Goal: Task Accomplishment & Management: Complete application form

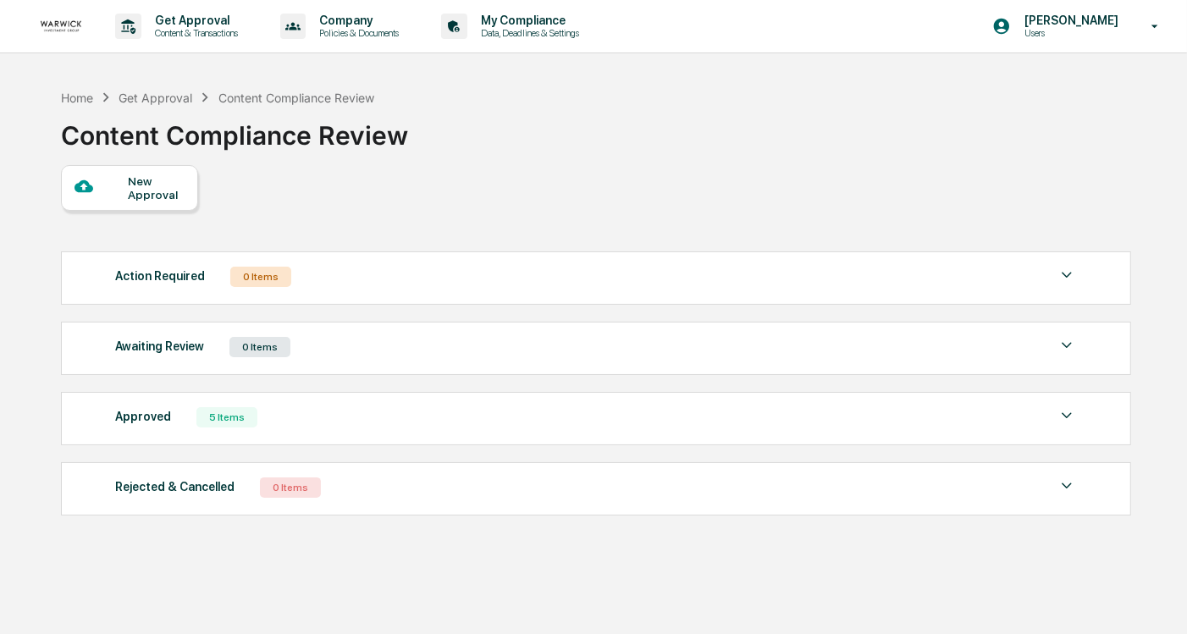
click at [171, 188] on div "New Approval" at bounding box center [156, 187] width 57 height 27
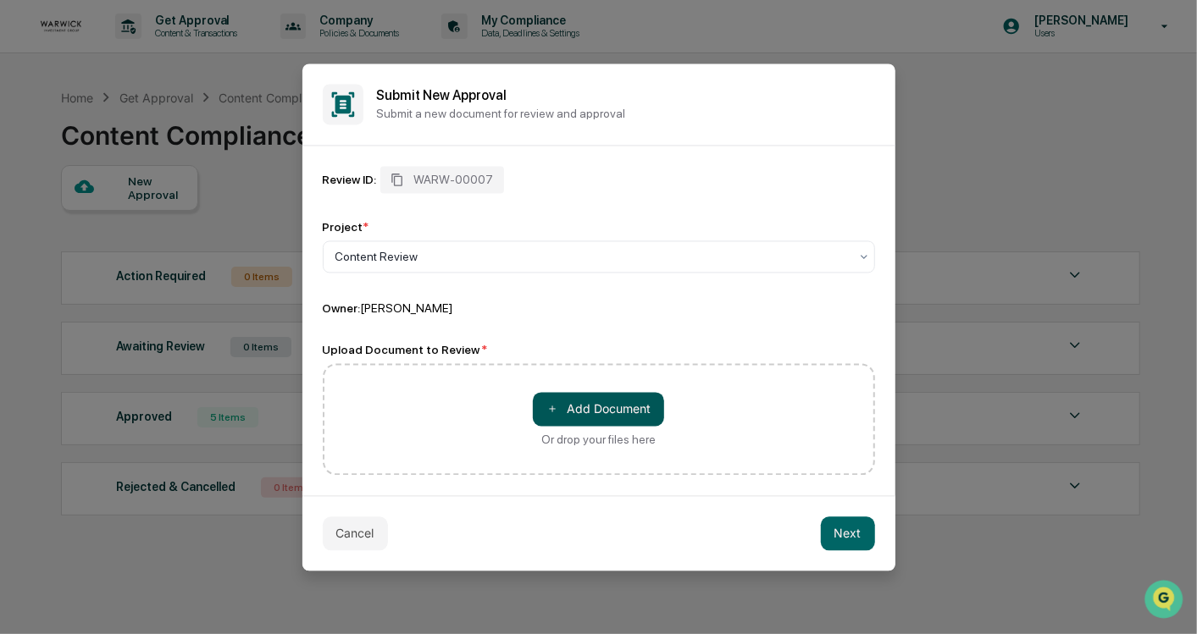
click at [556, 401] on button "＋ Add Document" at bounding box center [598, 409] width 131 height 34
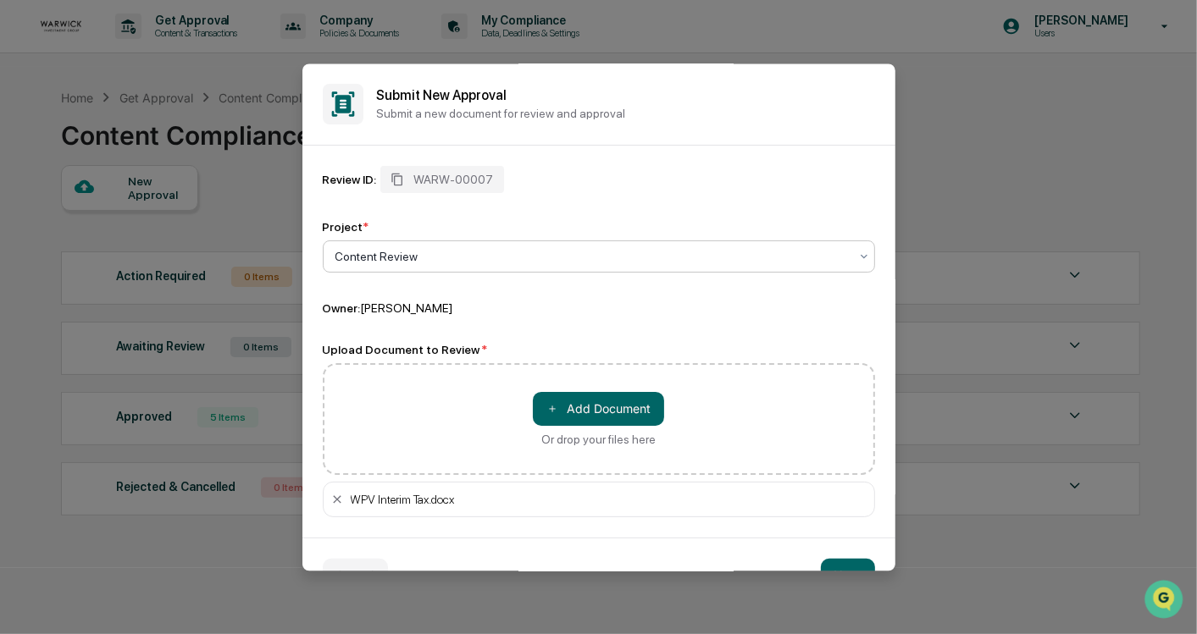
click at [496, 267] on div "Content Review" at bounding box center [592, 257] width 530 height 24
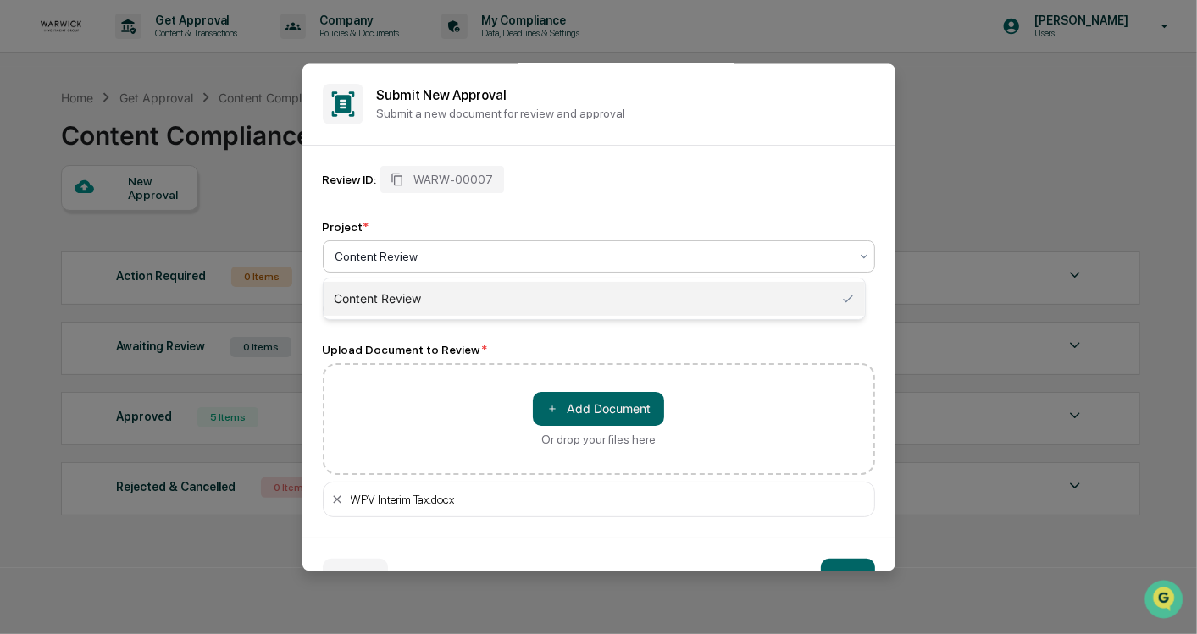
click at [396, 342] on div "Review ID: WARW-00007 Project * 1 result available. Use Up and Down to choose o…" at bounding box center [599, 341] width 552 height 351
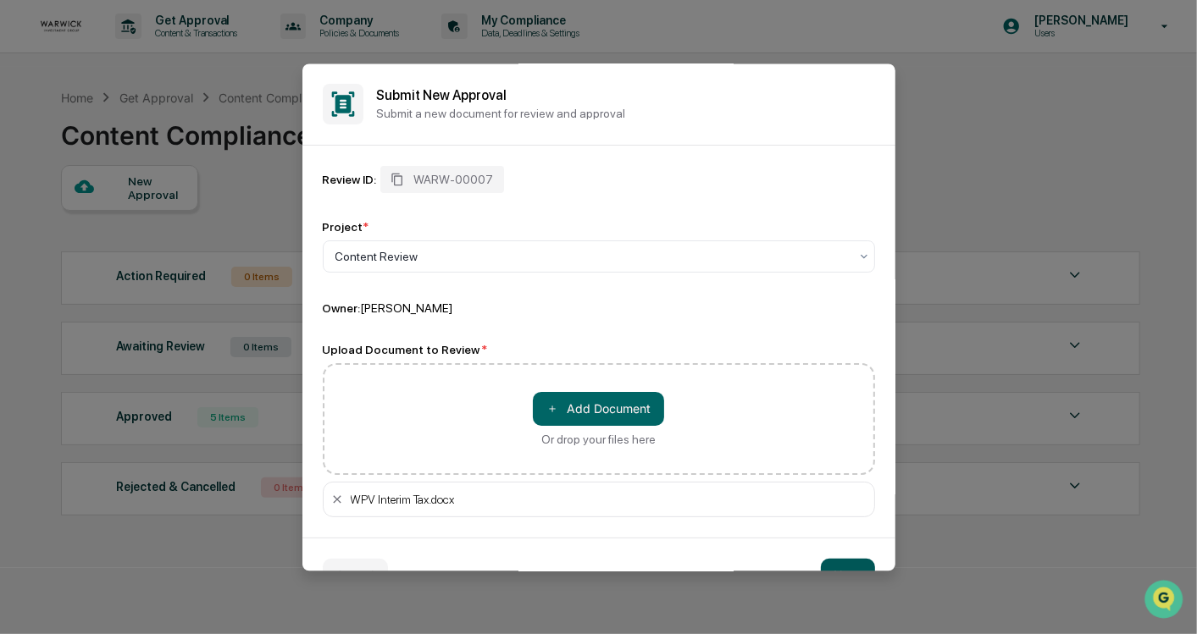
click at [831, 566] on button "Next" at bounding box center [848, 576] width 54 height 34
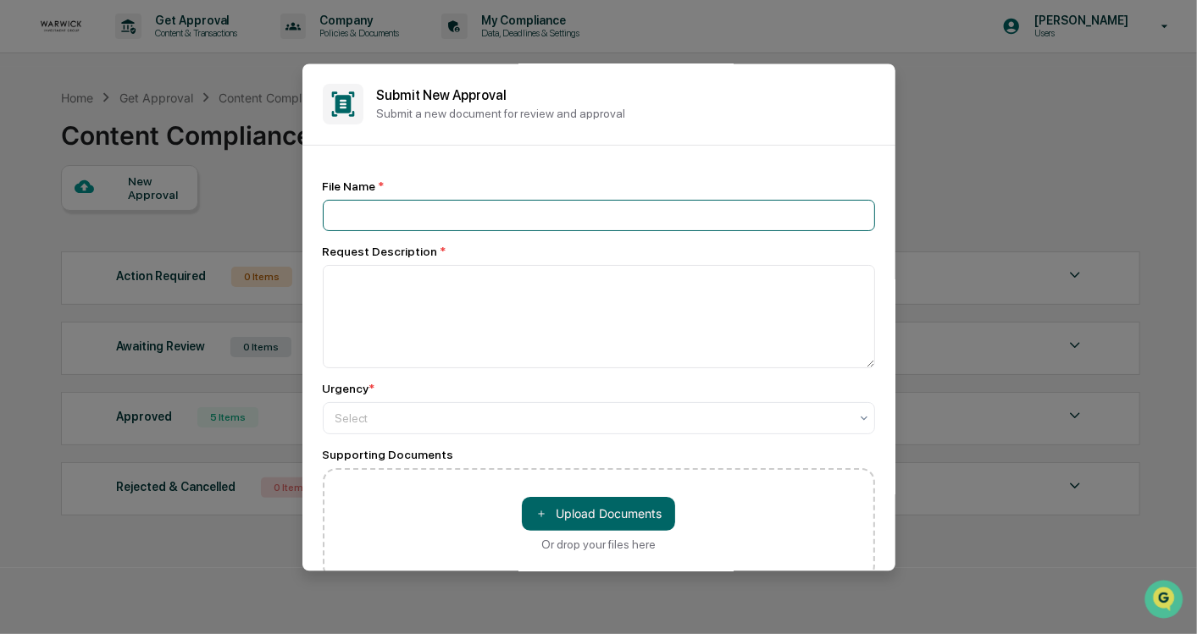
click at [572, 219] on input at bounding box center [599, 215] width 552 height 31
type input "**********"
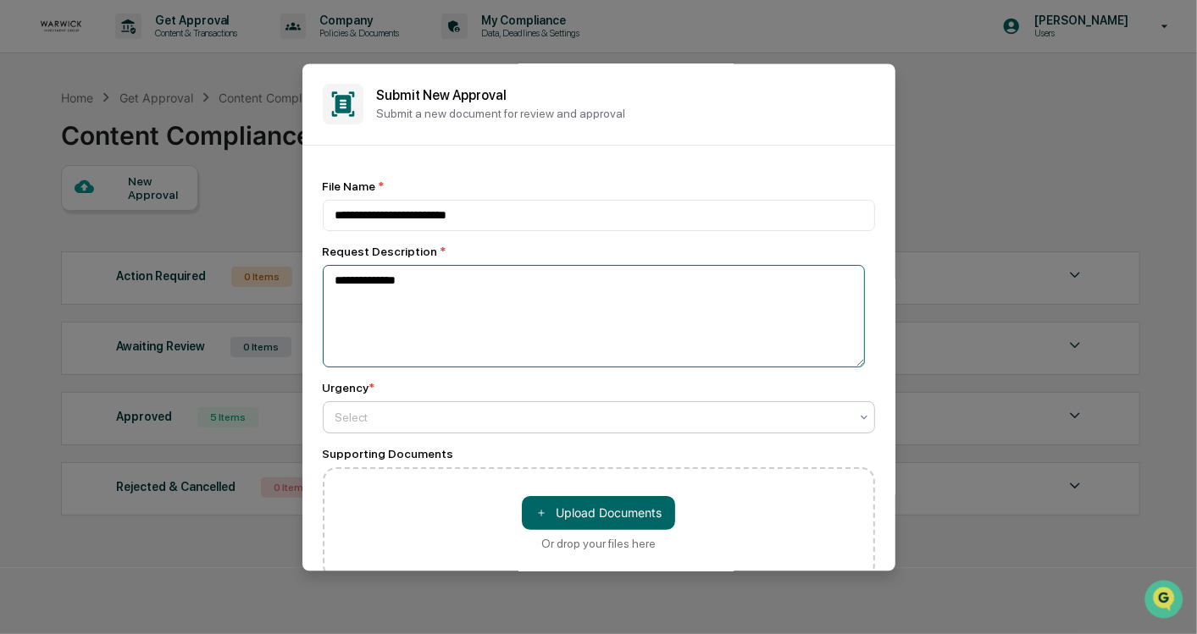
type textarea "**********"
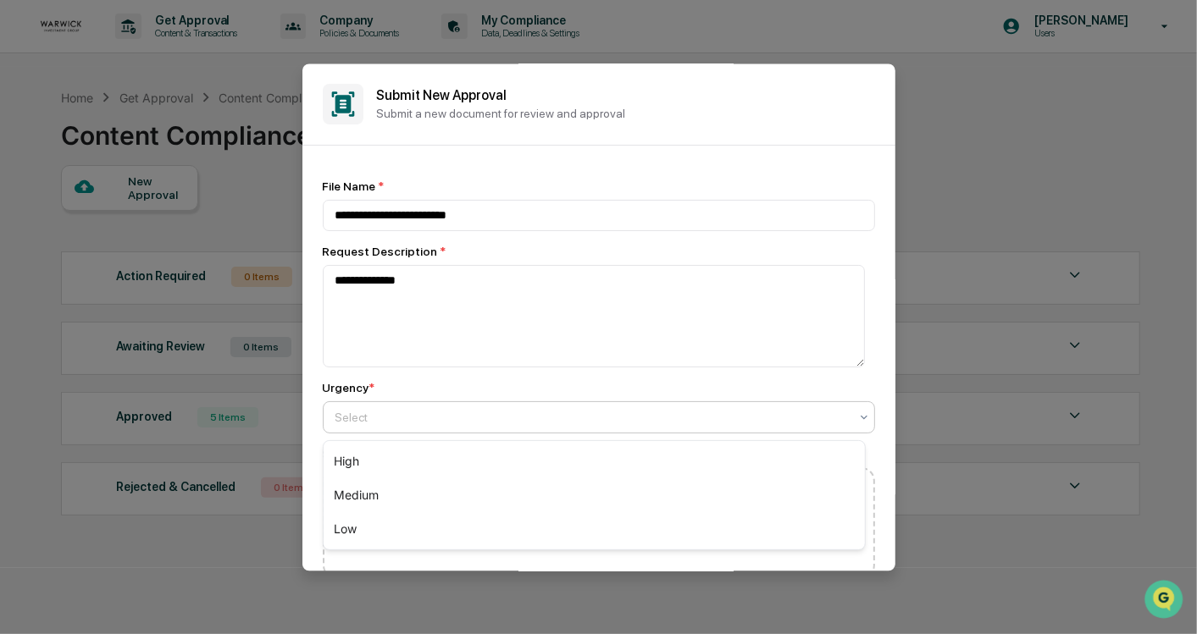
click at [498, 413] on div at bounding box center [591, 417] width 513 height 17
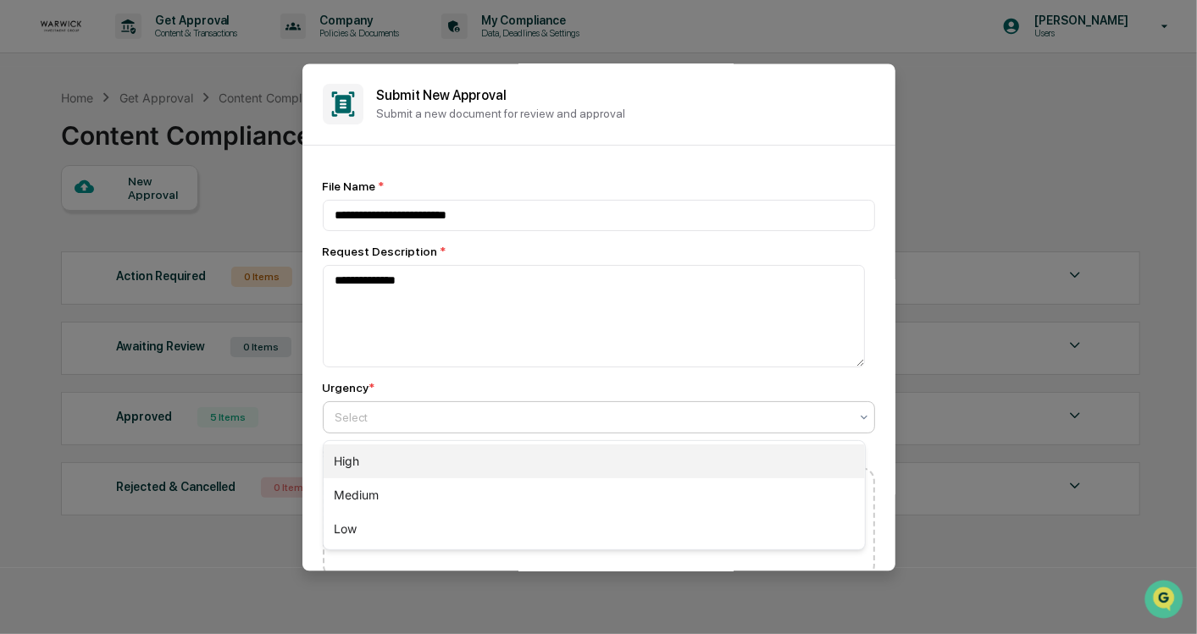
click at [429, 449] on div "High" at bounding box center [594, 462] width 541 height 34
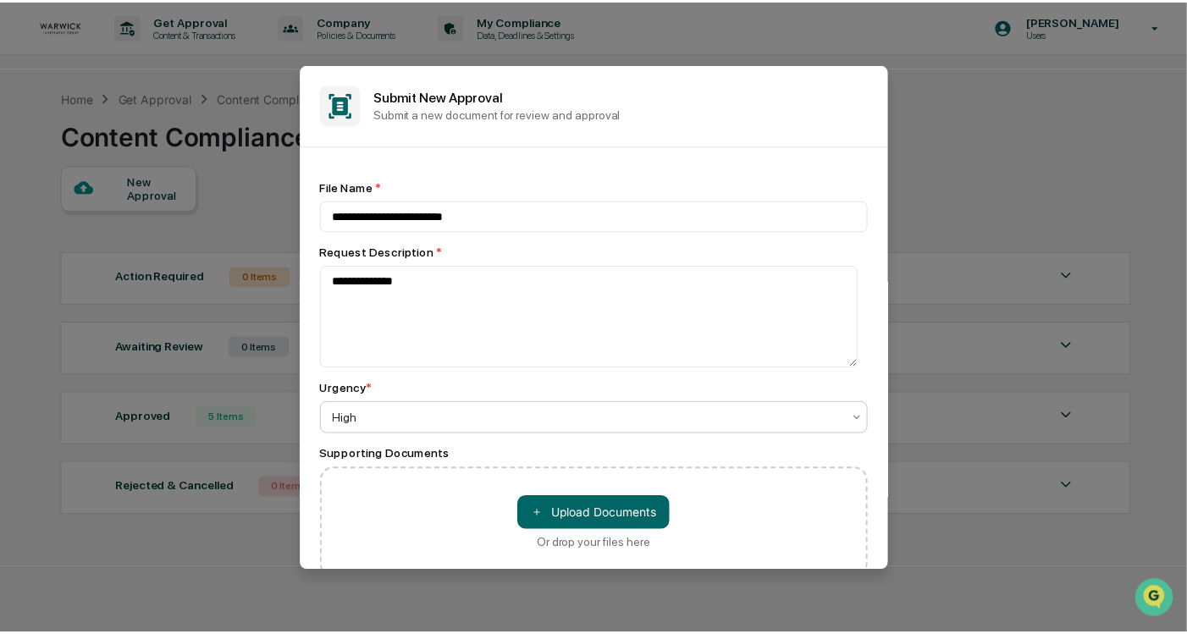
scroll to position [121, 0]
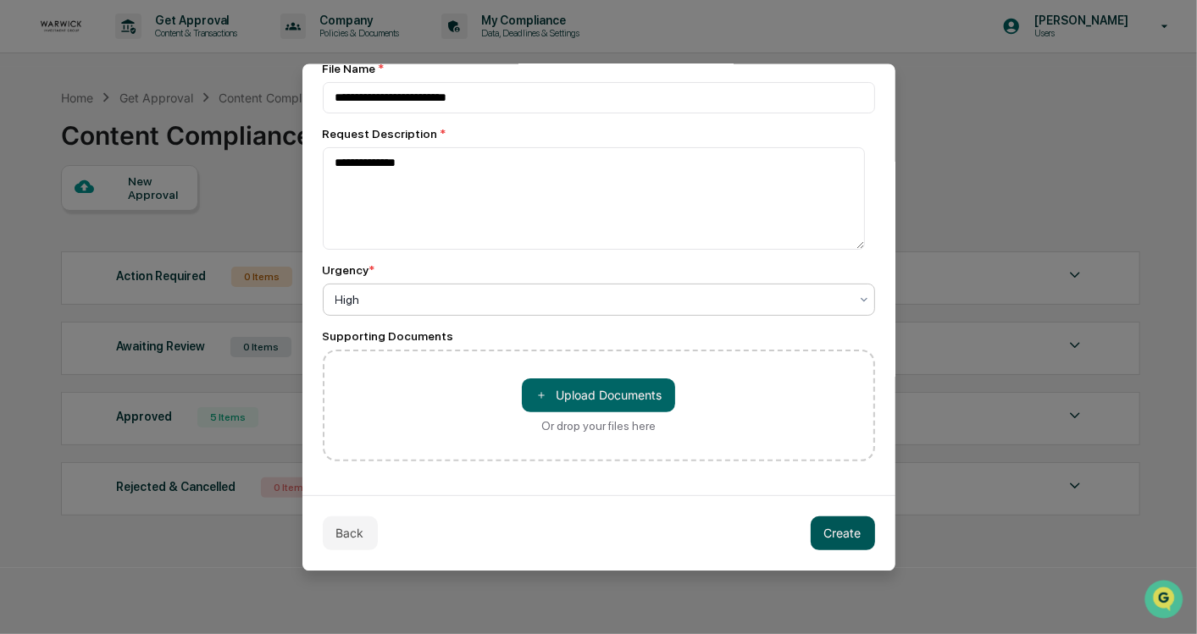
click at [849, 535] on button "Create" at bounding box center [842, 534] width 64 height 34
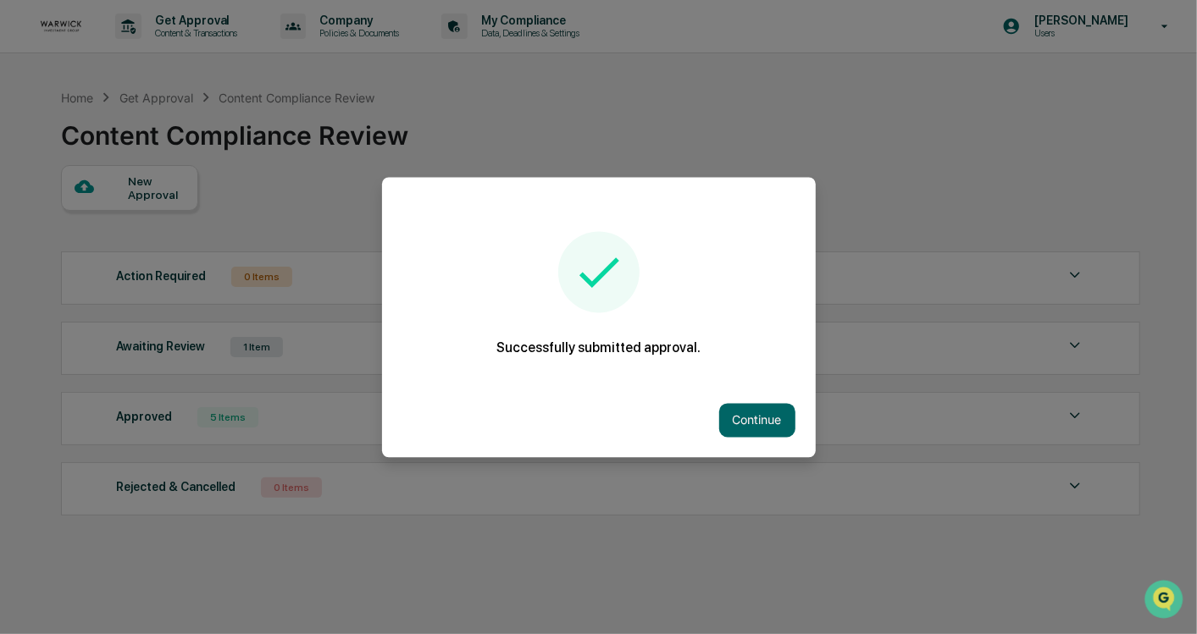
click at [750, 396] on div "Continue" at bounding box center [599, 420] width 434 height 75
click at [745, 413] on button "Continue" at bounding box center [757, 420] width 76 height 34
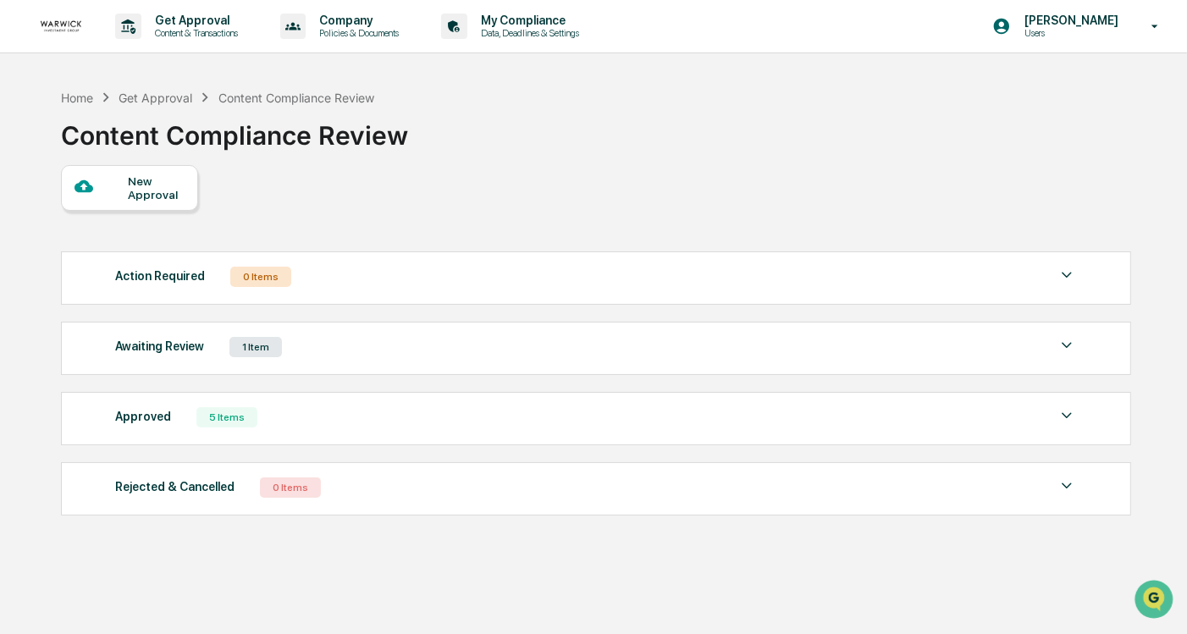
click at [661, 351] on div "Awaiting Review 1 Item" at bounding box center [596, 347] width 962 height 24
click at [154, 181] on div "New Approval" at bounding box center [156, 187] width 57 height 27
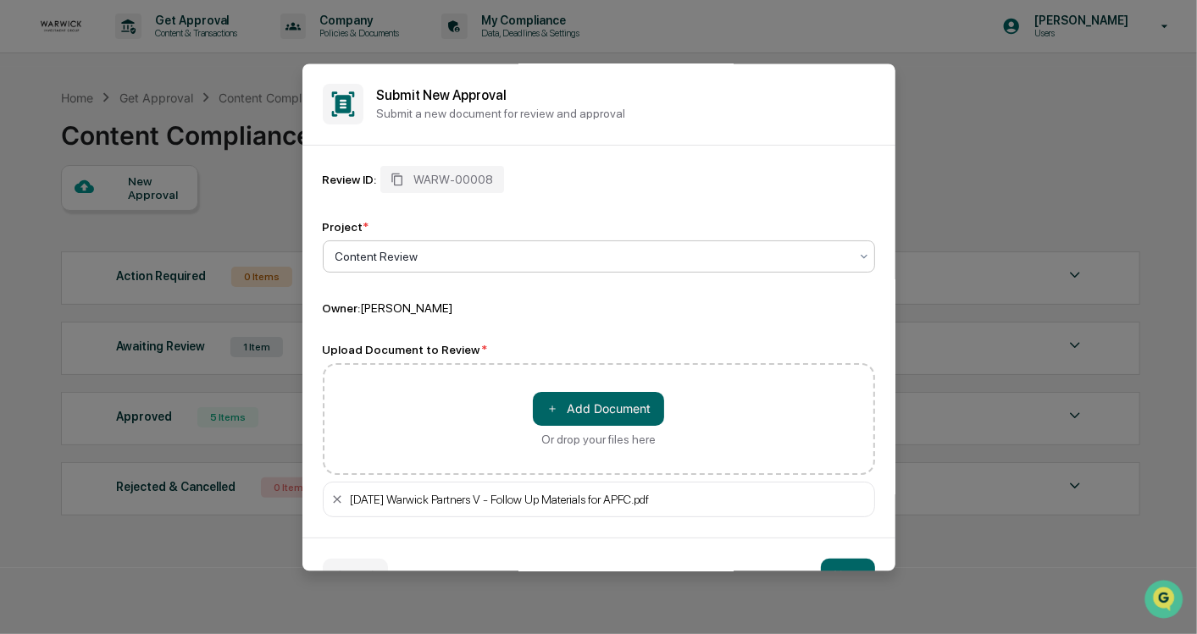
click at [380, 255] on div at bounding box center [591, 256] width 513 height 17
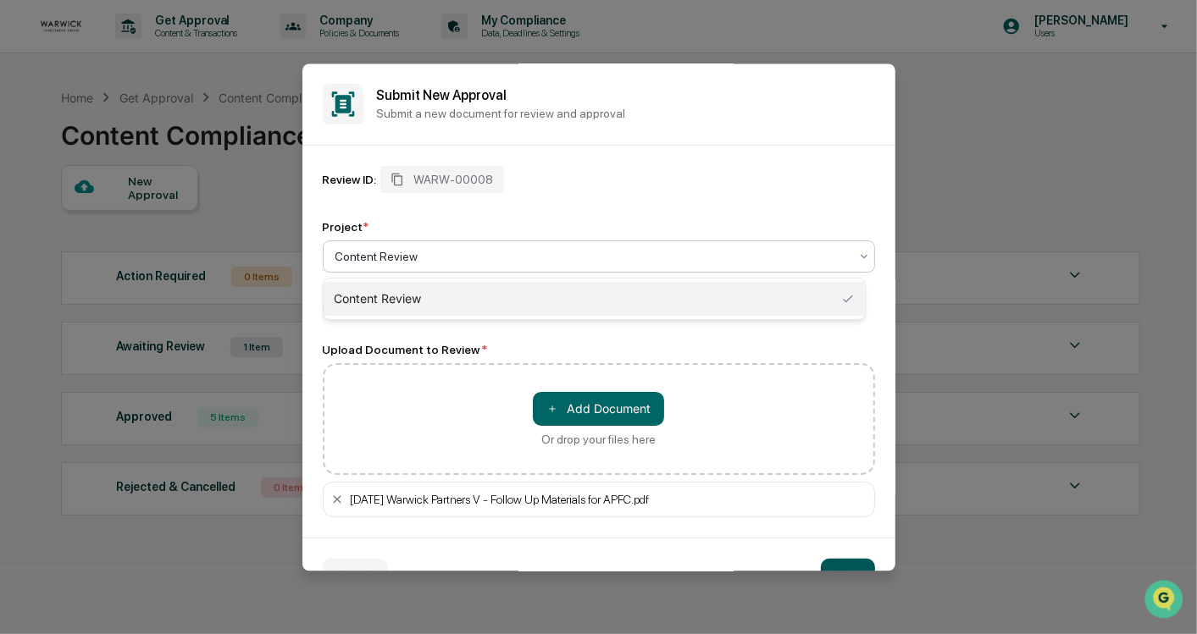
click at [849, 565] on button "Next" at bounding box center [848, 576] width 54 height 34
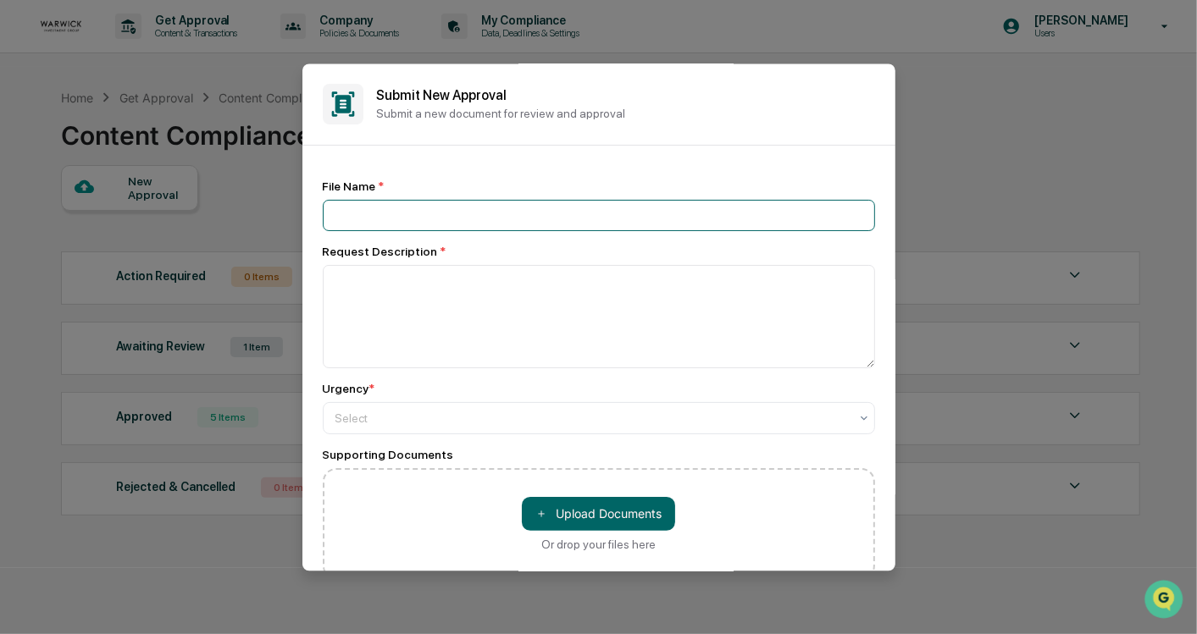
click at [457, 221] on input at bounding box center [599, 215] width 552 height 31
type input "**********"
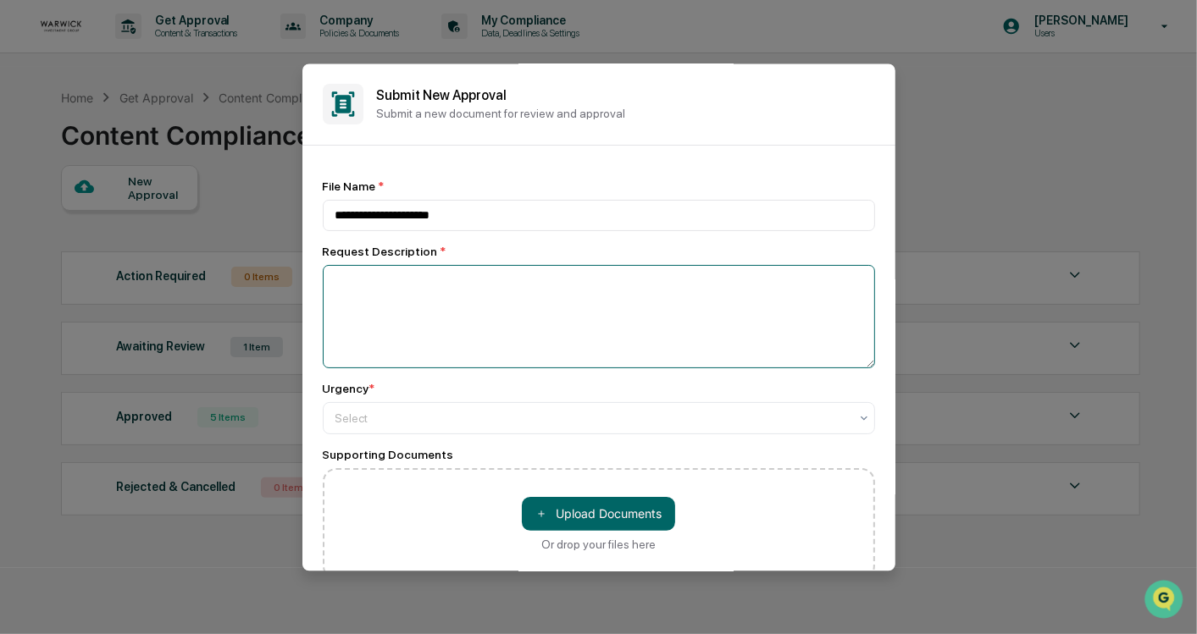
click at [438, 321] on textarea at bounding box center [599, 316] width 552 height 103
type textarea "**********"
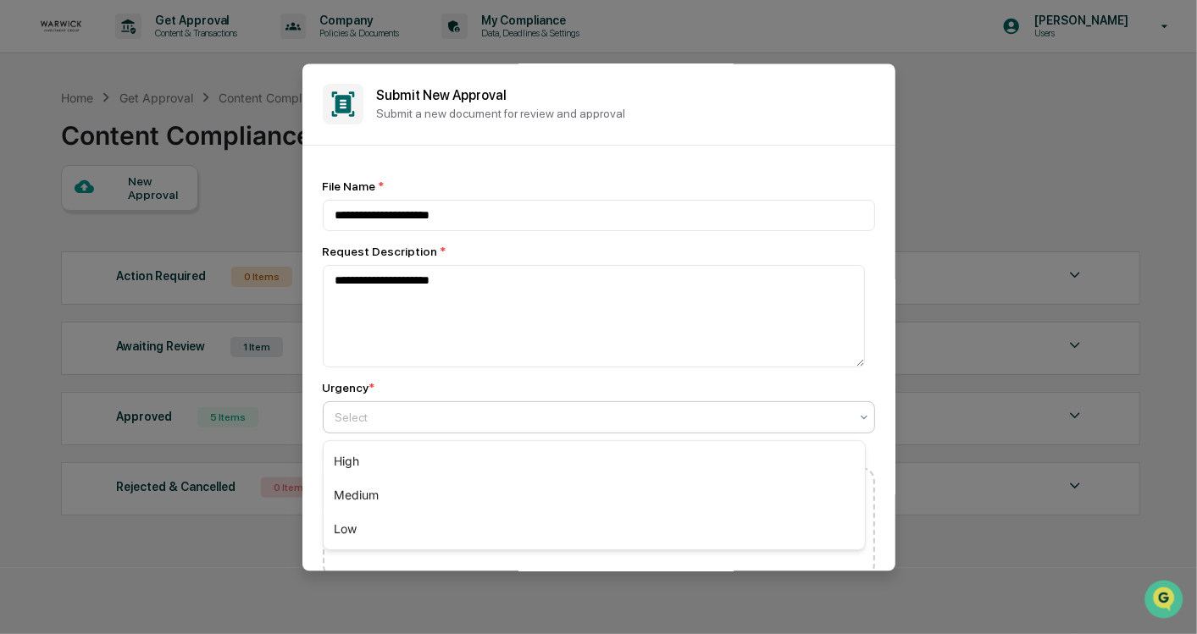
click at [406, 429] on div "Select" at bounding box center [592, 418] width 530 height 24
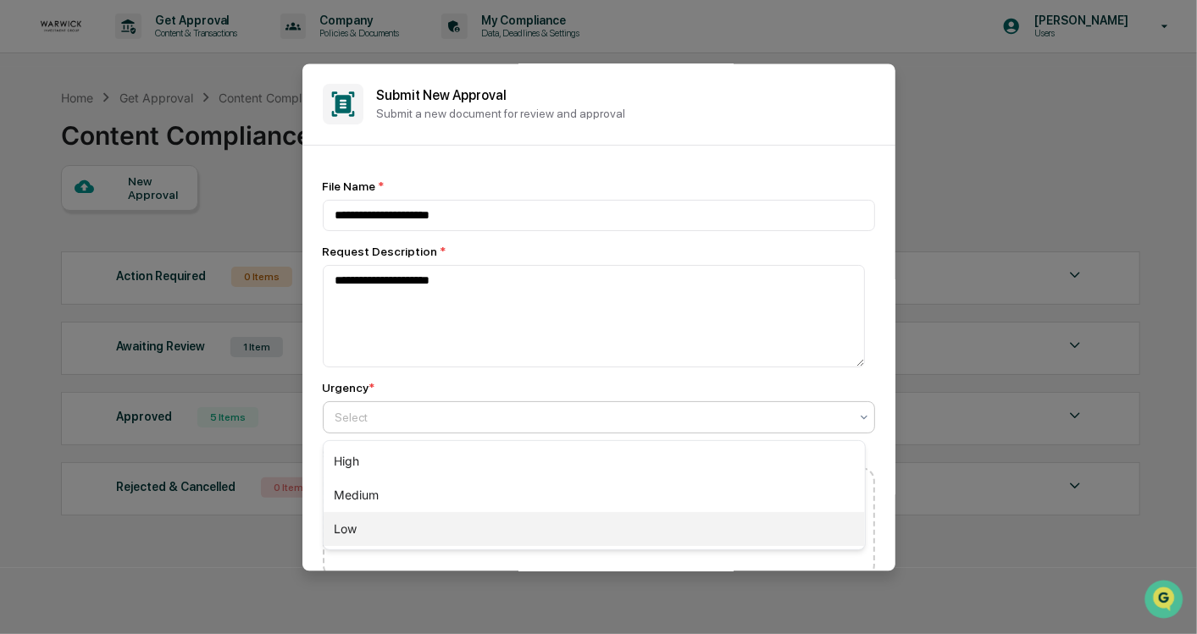
click at [336, 523] on div "Low" at bounding box center [594, 529] width 541 height 34
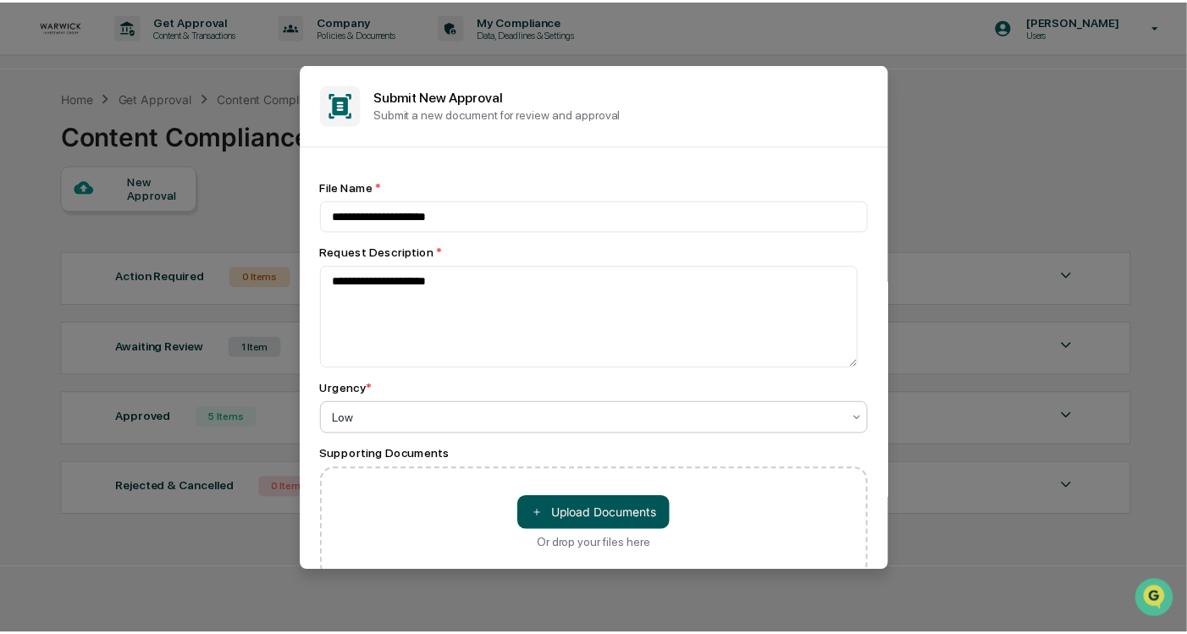
scroll to position [121, 0]
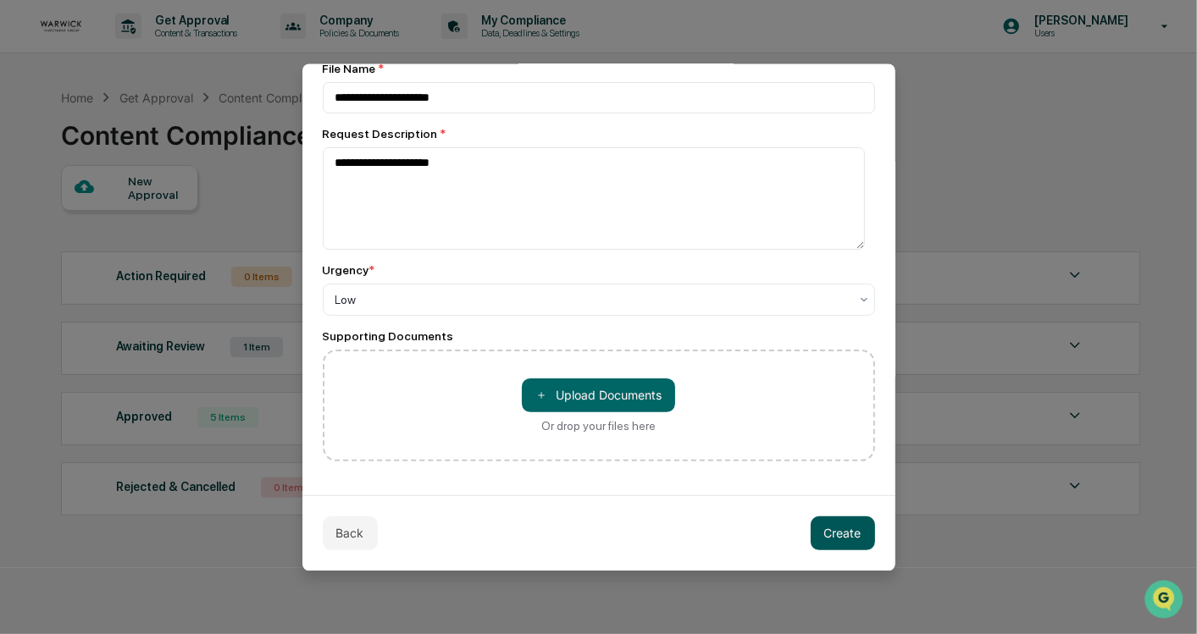
click at [838, 525] on button "Create" at bounding box center [842, 534] width 64 height 34
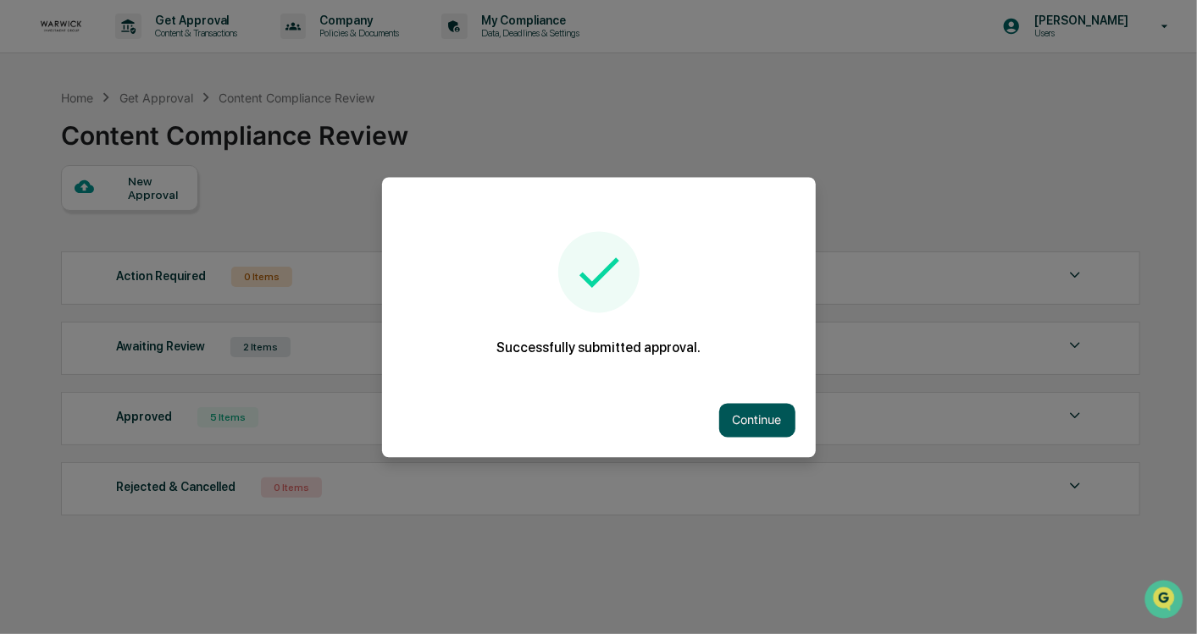
click at [755, 414] on button "Continue" at bounding box center [757, 420] width 76 height 34
